Goal: Navigation & Orientation: Find specific page/section

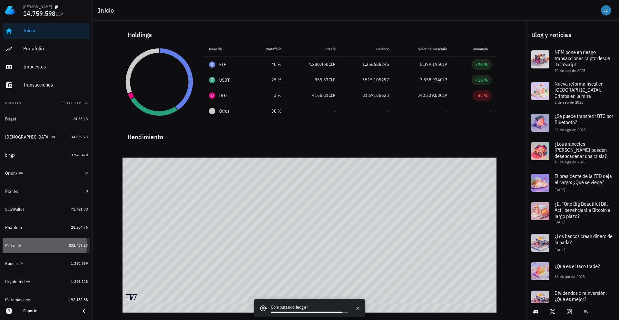
click at [10, 243] on div "Mexc" at bounding box center [10, 245] width 10 height 5
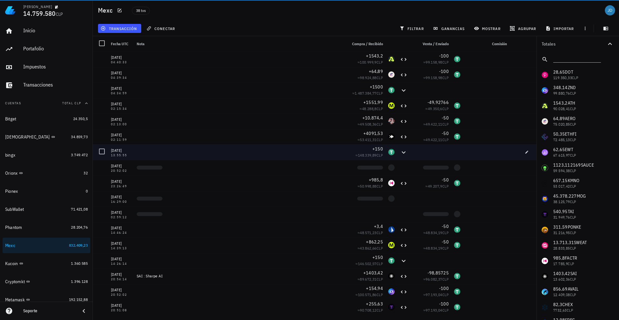
scroll to position [323, 0]
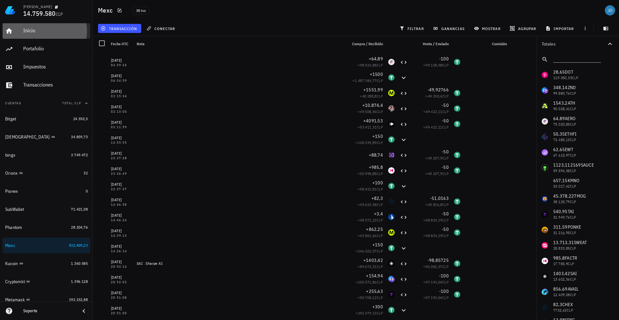
click at [35, 33] on div "Inicio" at bounding box center [55, 30] width 65 height 6
